Goal: Information Seeking & Learning: Learn about a topic

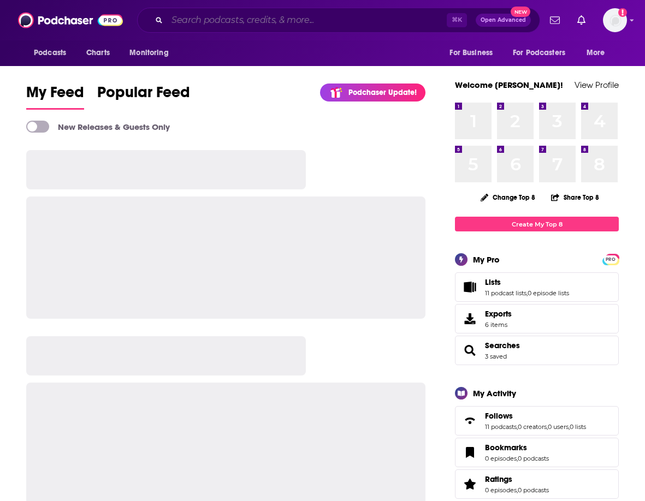
click at [325, 22] on input "Search podcasts, credits, & more..." at bounding box center [307, 19] width 280 height 17
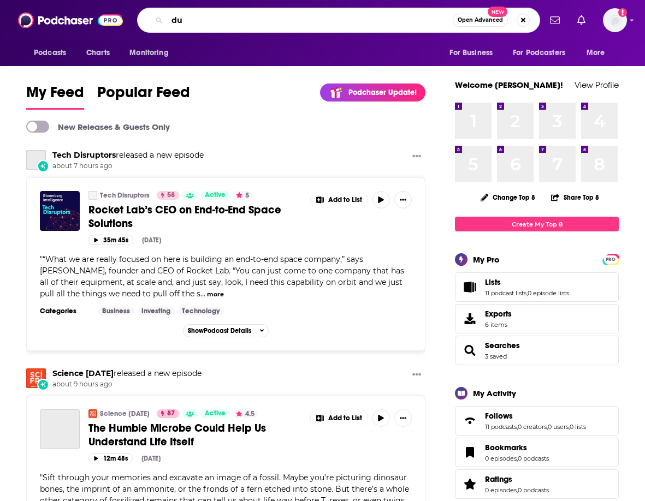
type input "d"
type input "funded now what"
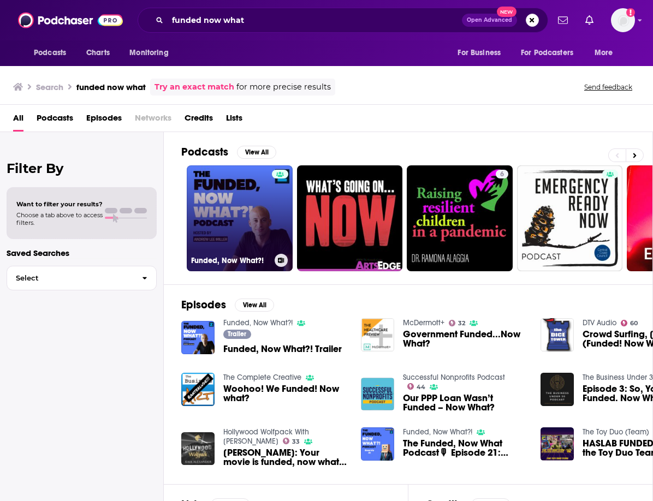
click at [229, 218] on link "Funded, Now What?!" at bounding box center [240, 218] width 106 height 106
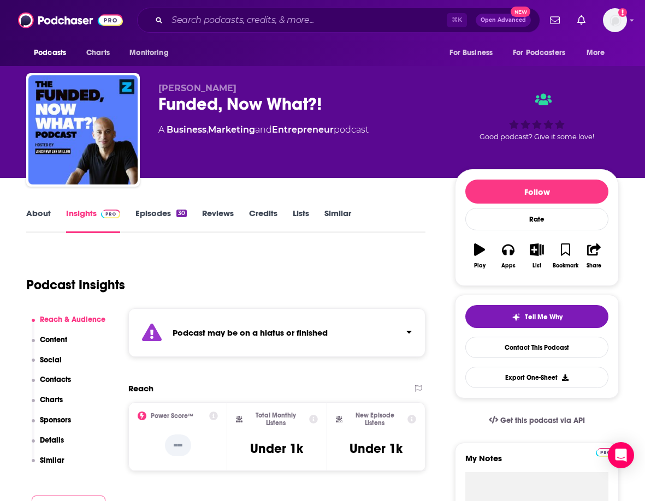
scroll to position [71, 0]
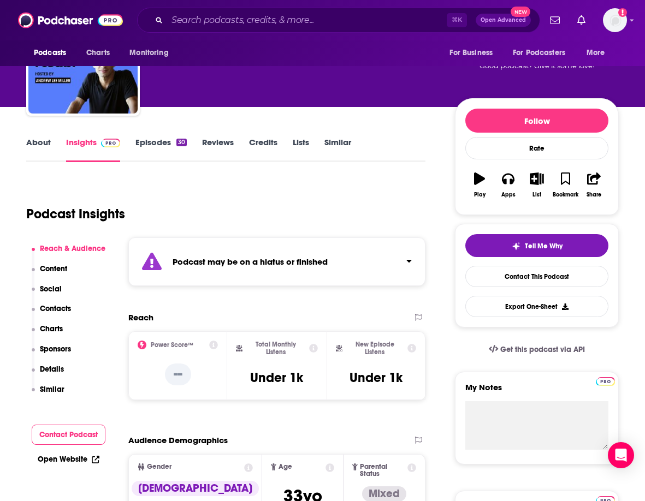
click at [279, 352] on h2 "Total Monthly Listens" at bounding box center [275, 348] width 57 height 15
copy div "Total Monthly Listens"
click at [364, 342] on h2 "New Episode Listens" at bounding box center [375, 348] width 56 height 15
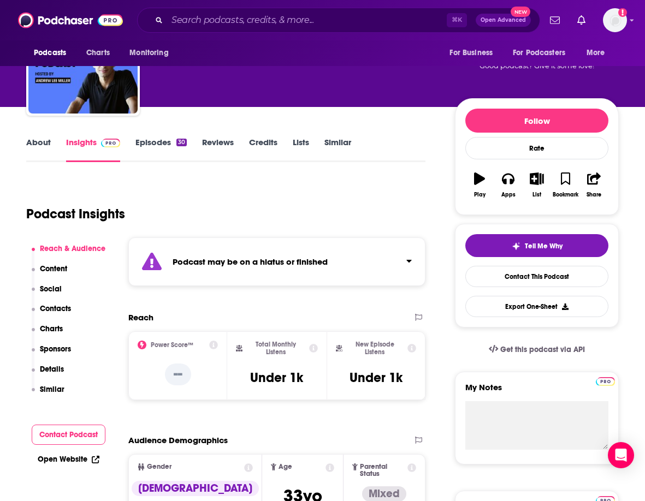
click at [364, 342] on h2 "New Episode Listens" at bounding box center [375, 348] width 56 height 15
copy div "New Episode Listens"
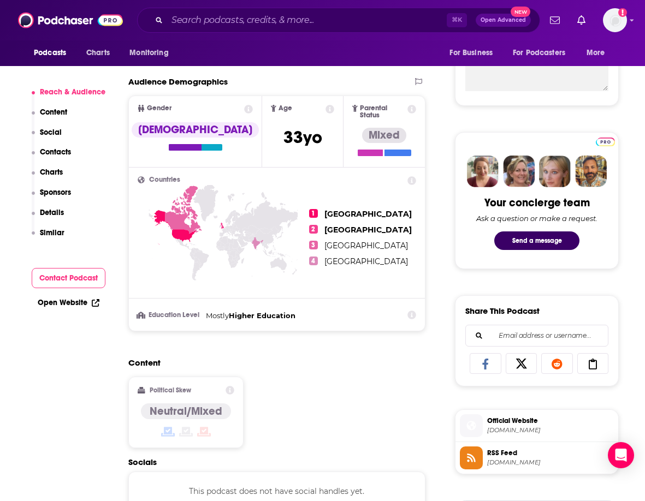
scroll to position [430, 0]
